Goal: Information Seeking & Learning: Learn about a topic

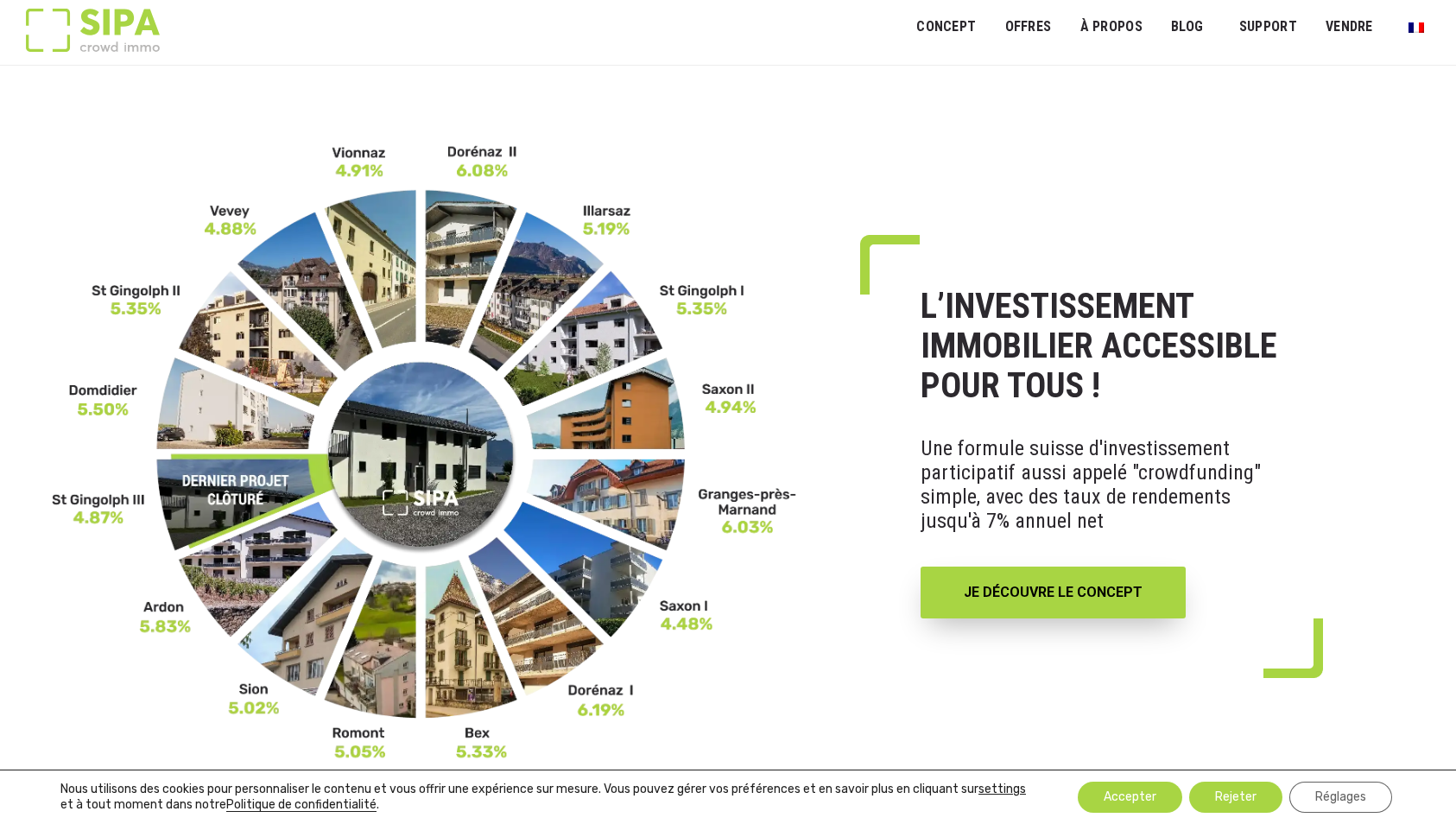
scroll to position [14, 0]
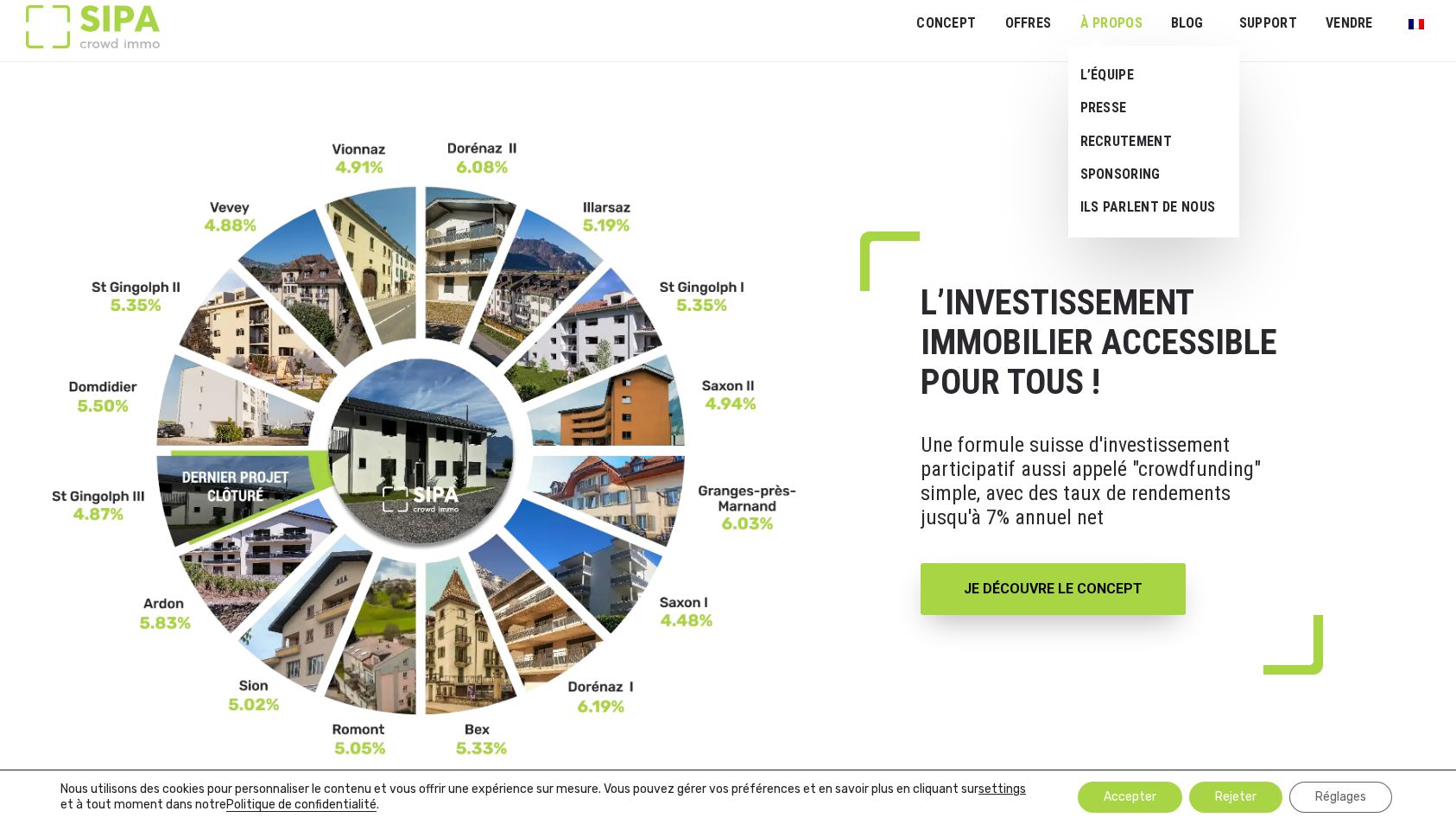
click at [1127, 25] on link "À PROPOS" at bounding box center [1112, 23] width 86 height 39
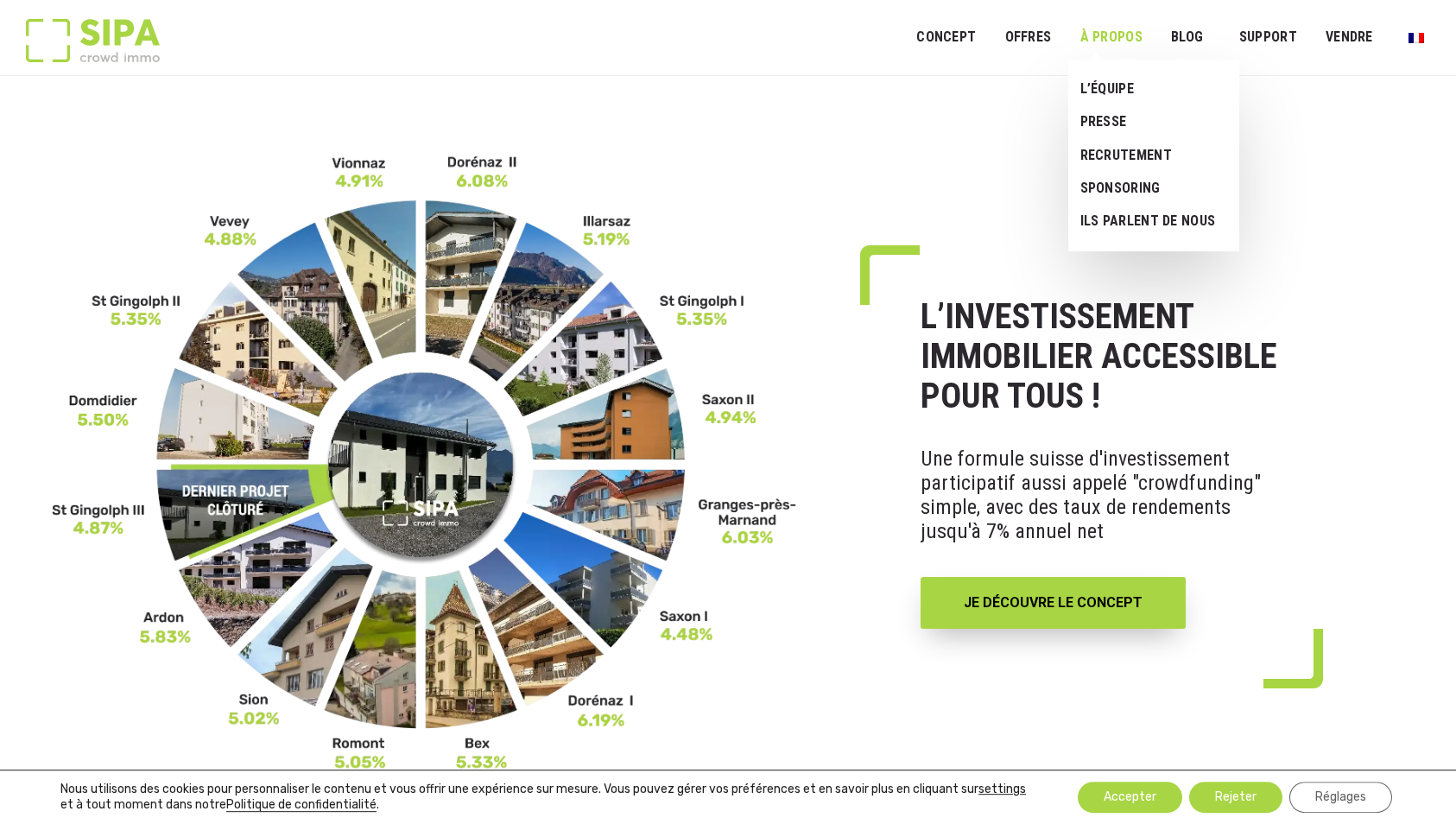
scroll to position [0, 0]
click at [1106, 84] on link "L’ÉQUIPE" at bounding box center [1148, 89] width 158 height 33
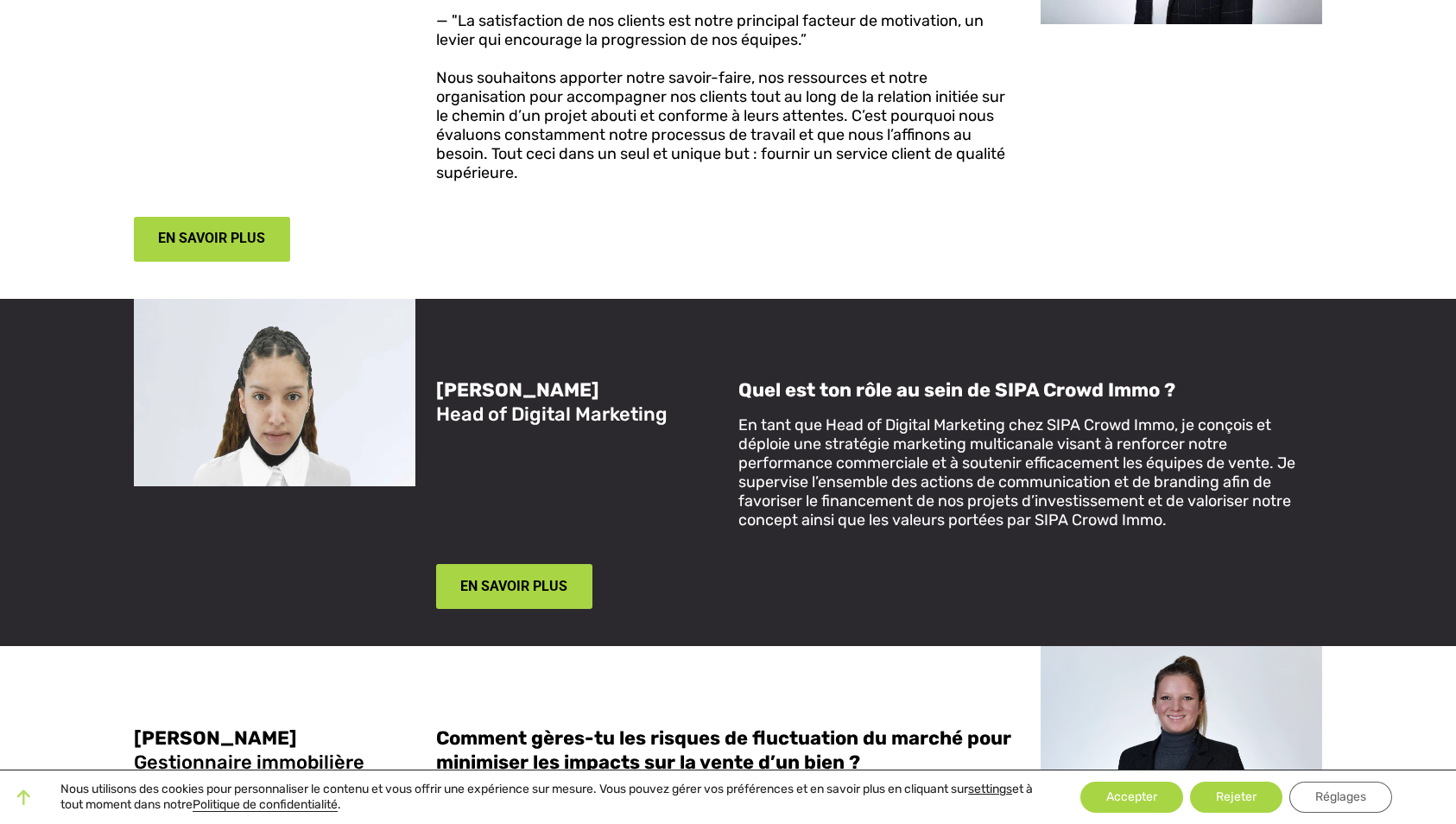
scroll to position [2550, 0]
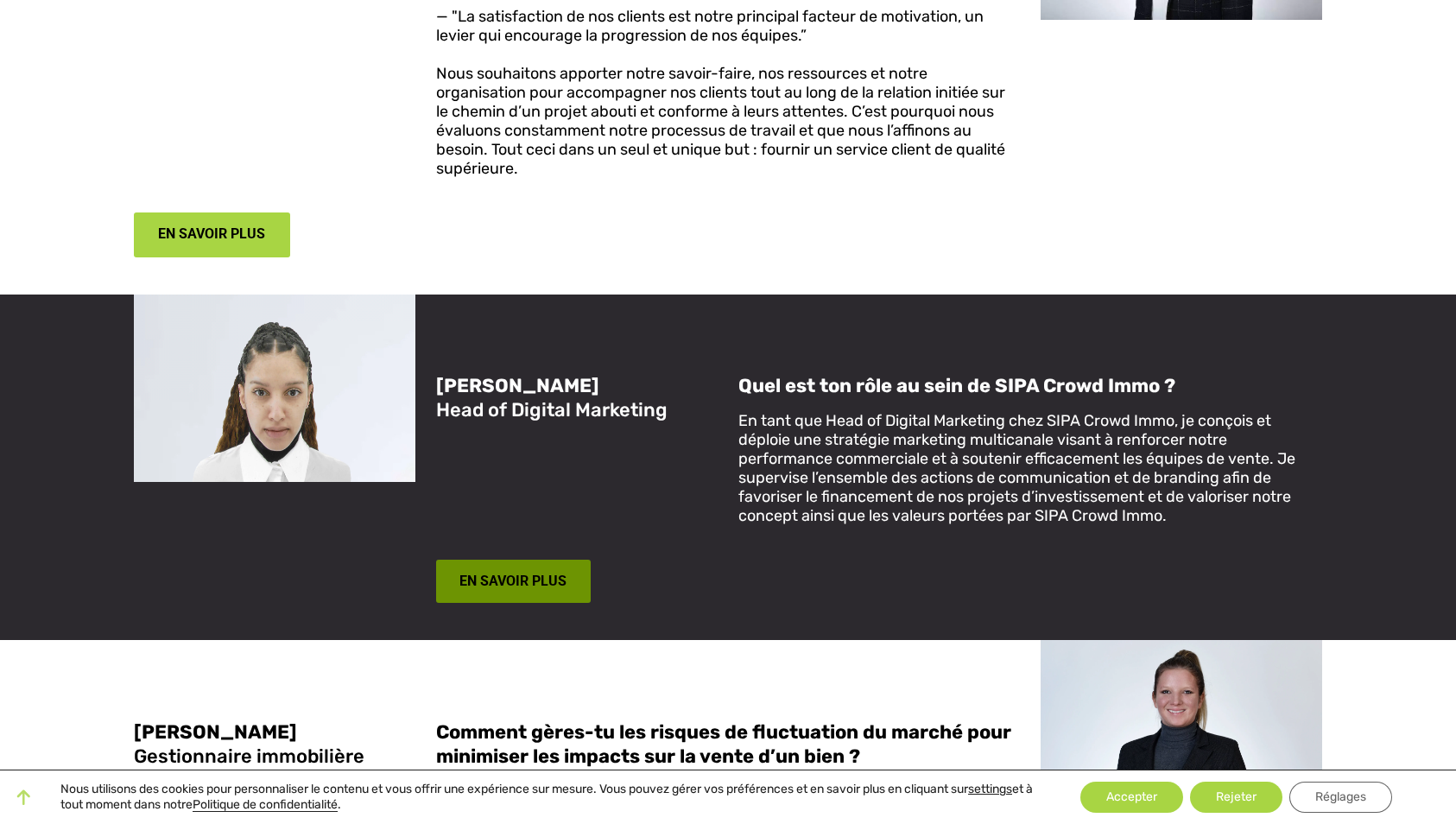
click at [551, 560] on button "EN SAVOIR PLUS" at bounding box center [513, 581] width 155 height 43
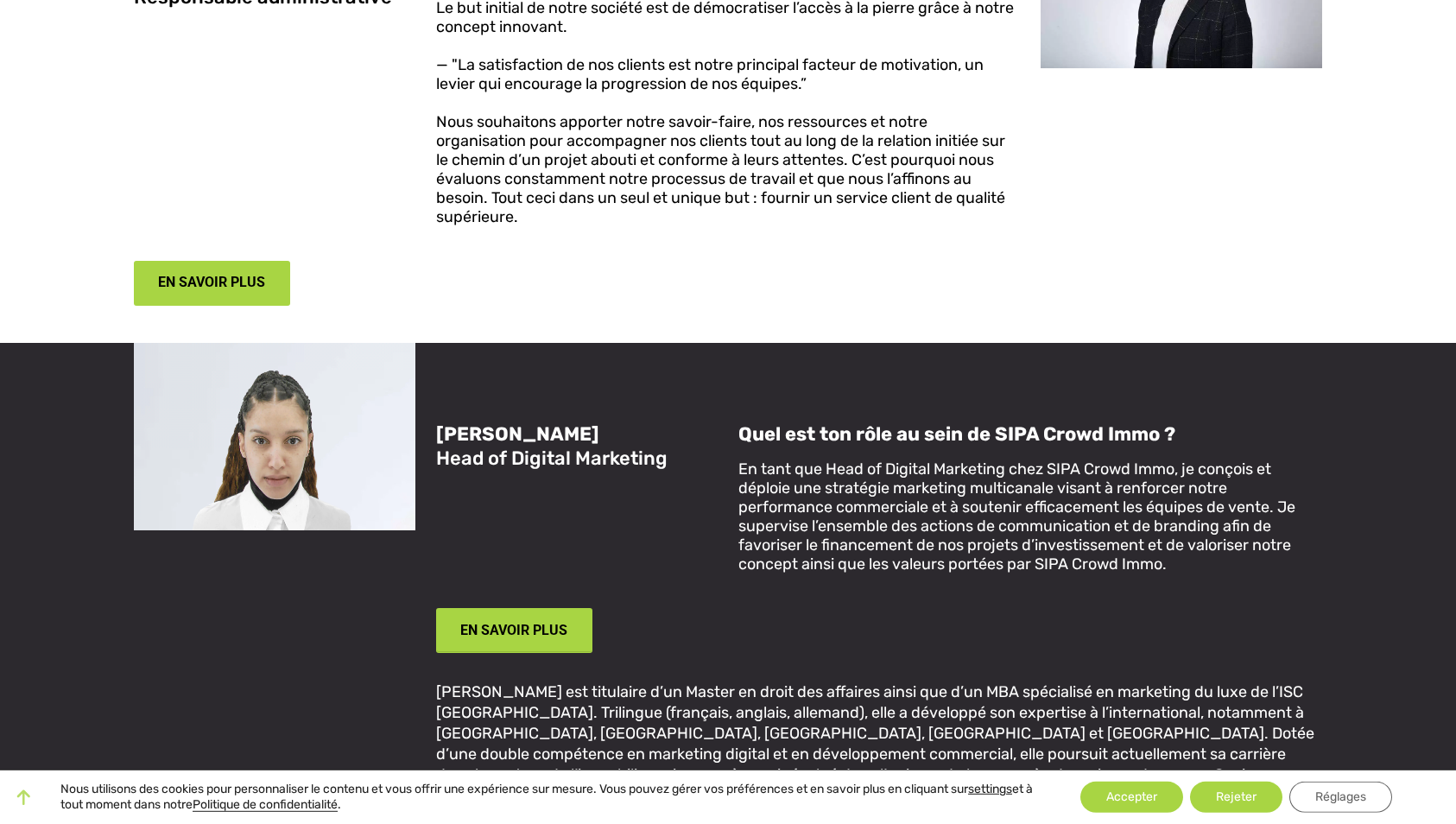
scroll to position [2514, 0]
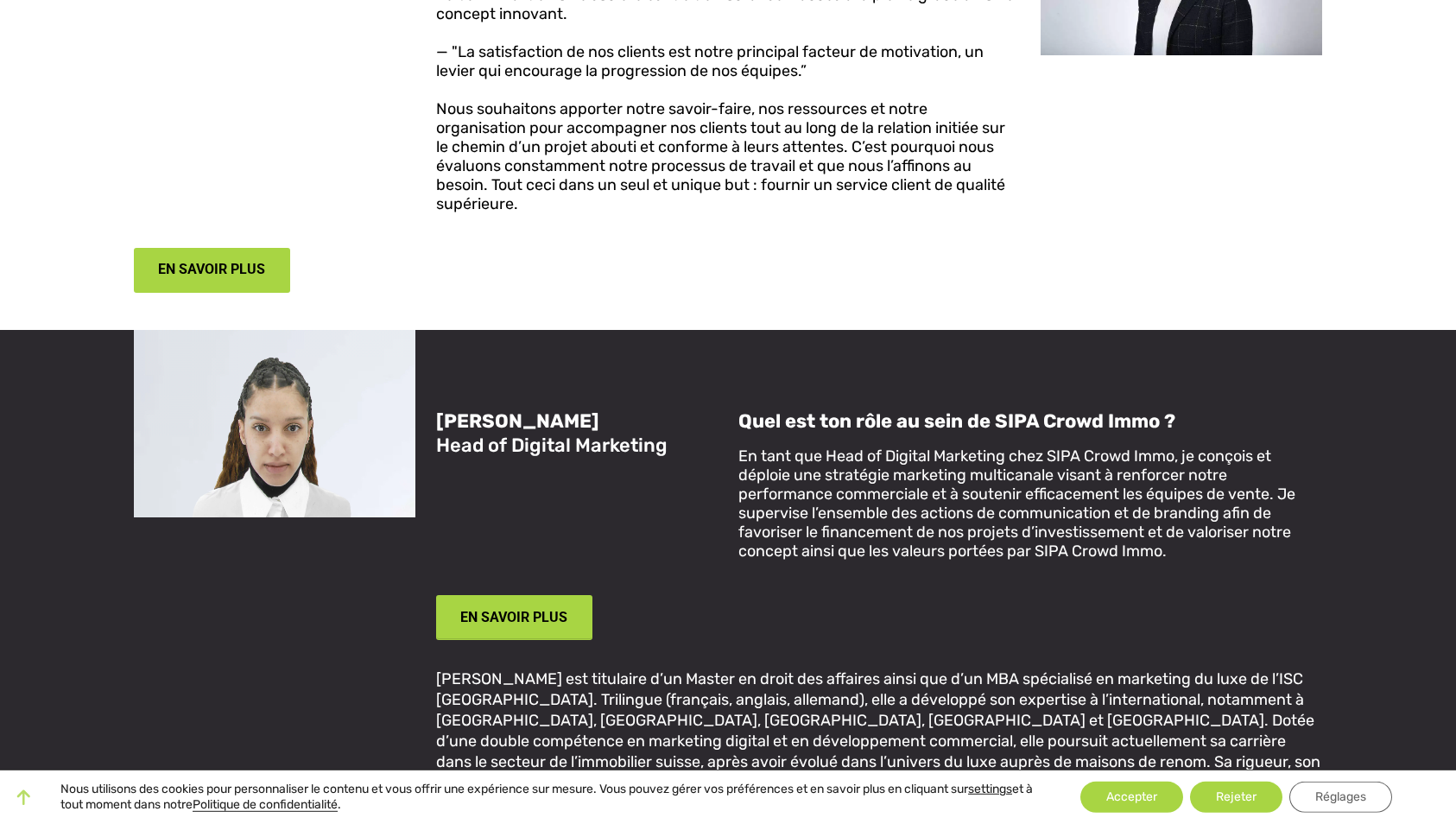
drag, startPoint x: 600, startPoint y: 381, endPoint x: 440, endPoint y: 376, distance: 160.1
click at [440, 409] on h5 "[PERSON_NAME] Head of Digital Marketing" at bounding box center [577, 433] width 281 height 48
copy strong "[PERSON_NAME]"
